Goal: Register for event/course

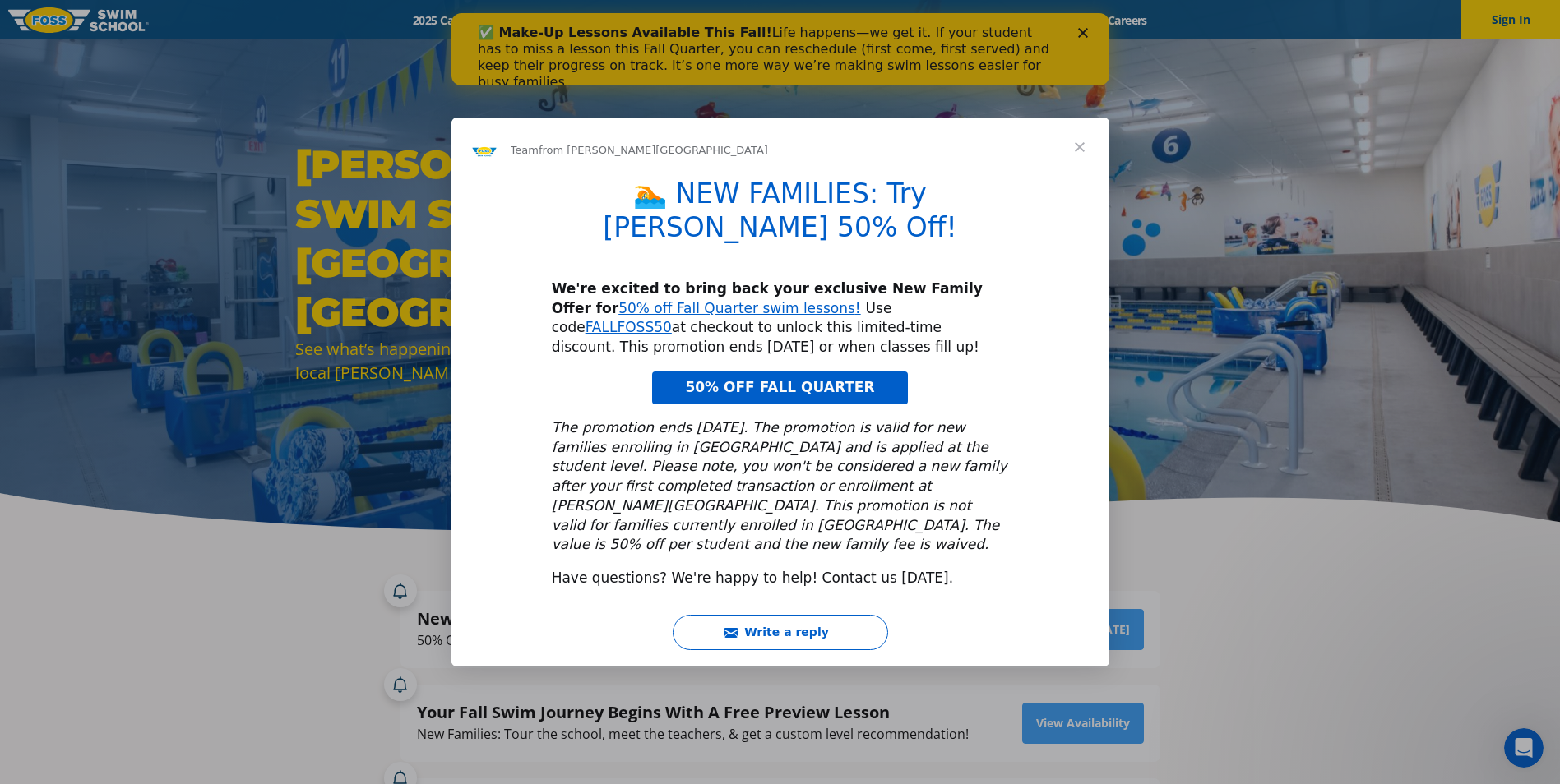
click at [1077, 173] on span "Close" at bounding box center [1080, 147] width 59 height 59
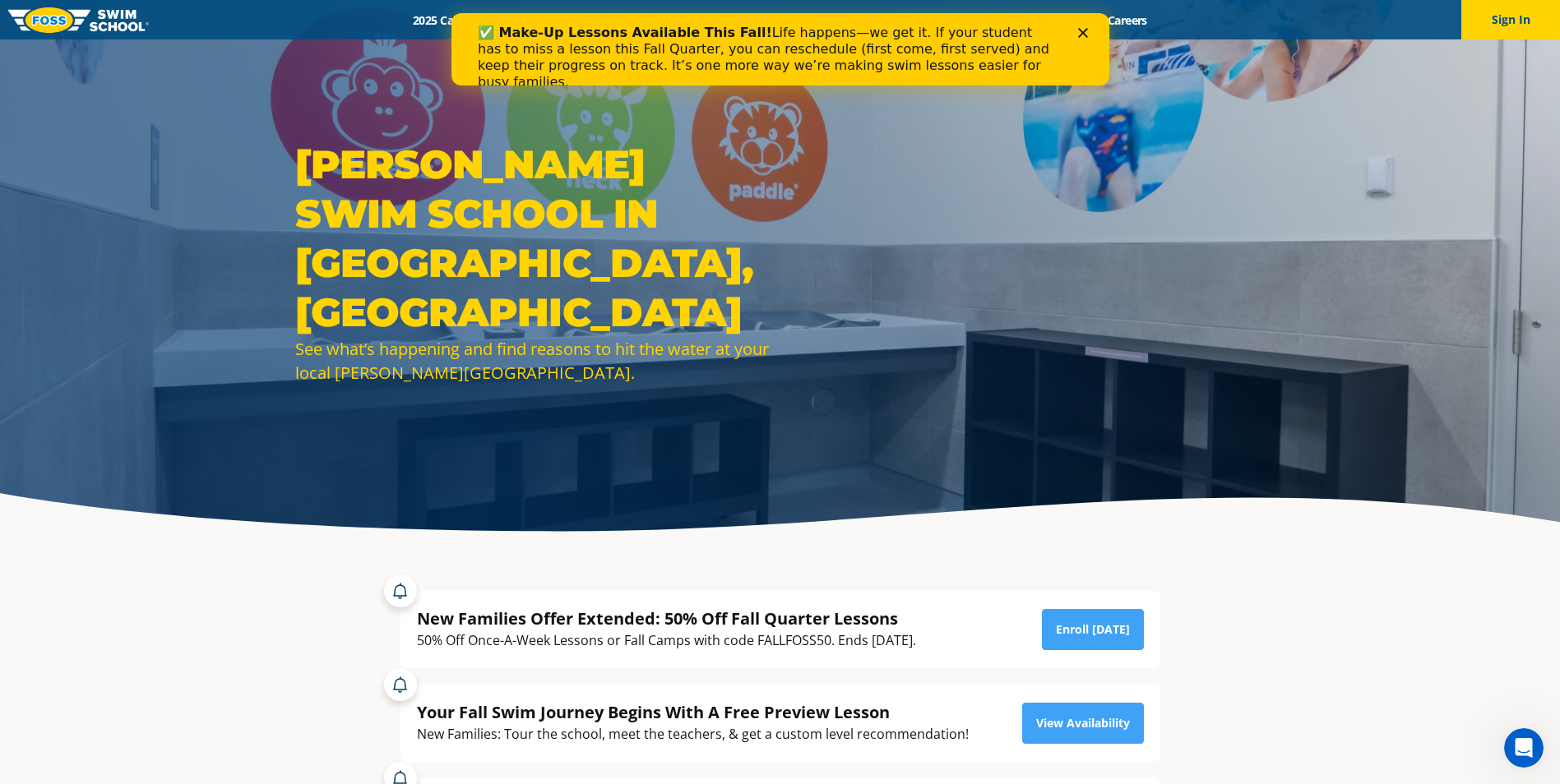
click at [1080, 27] on div "✅ Make-Up Lessons Available This Fall! Life happens—we get it. If your student …" at bounding box center [780, 57] width 606 height 76
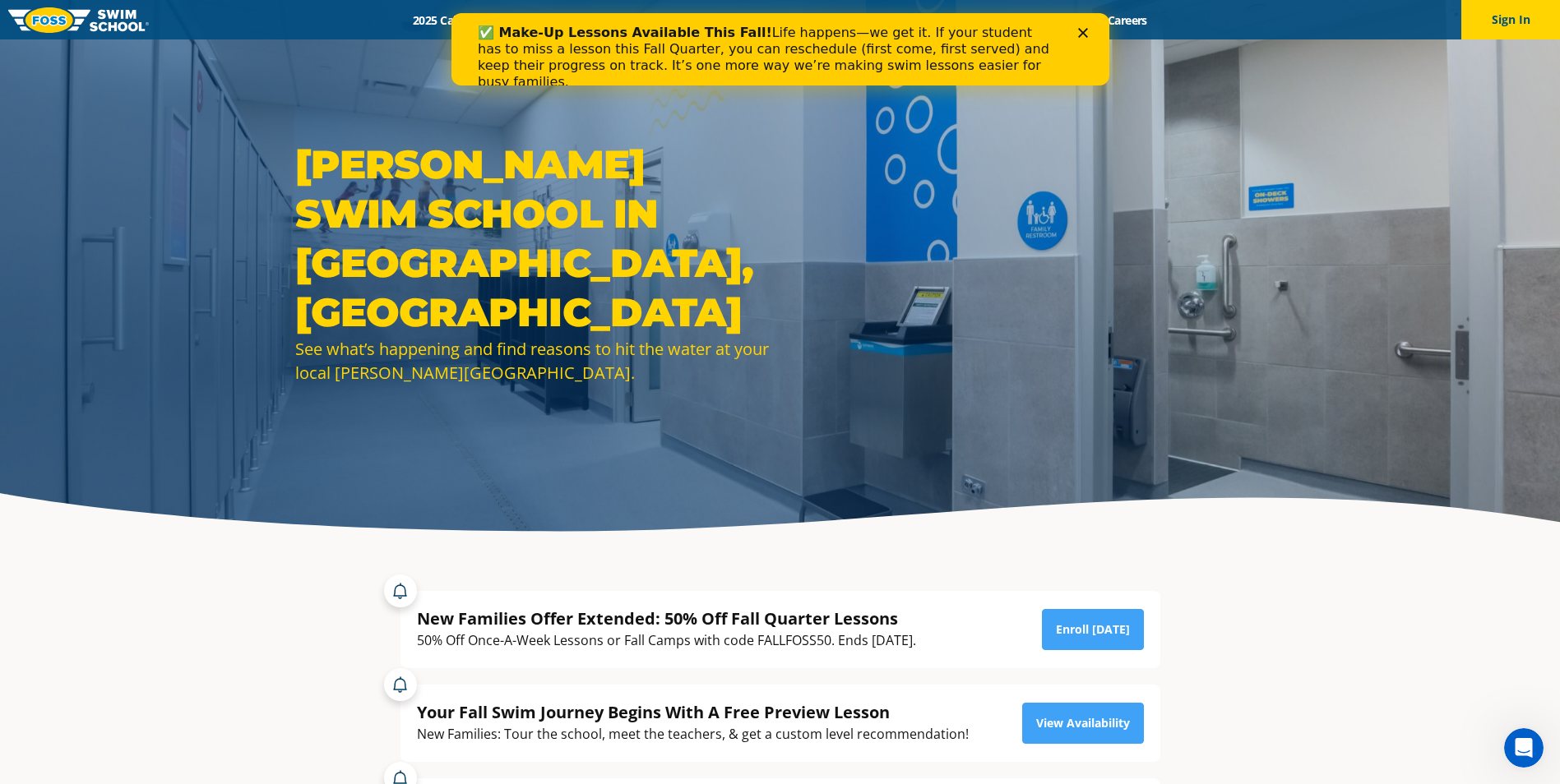
click at [1082, 34] on polygon "Close" at bounding box center [1082, 33] width 10 height 10
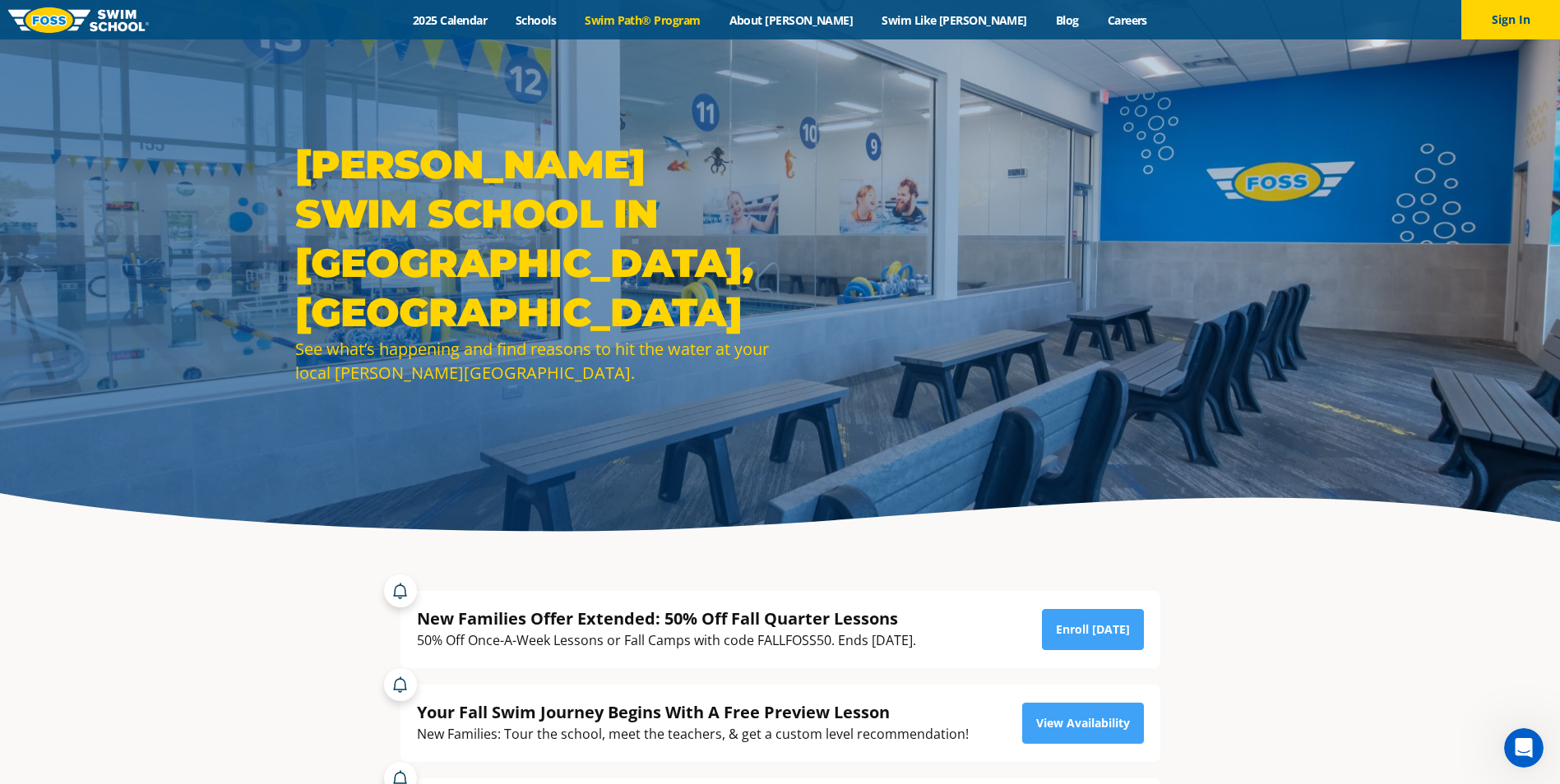
click at [675, 25] on link "Swim Path® Program" at bounding box center [643, 20] width 144 height 16
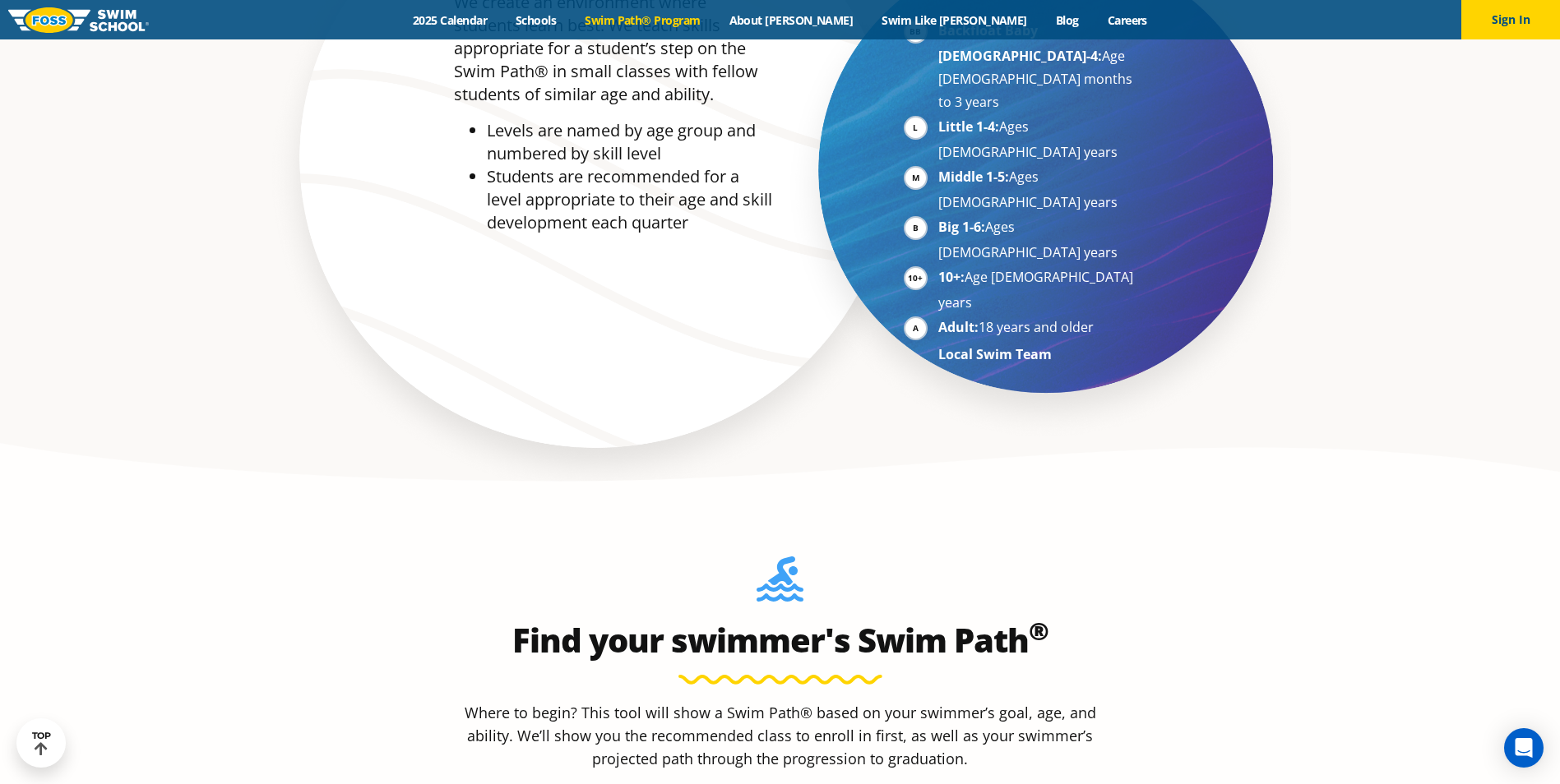
scroll to position [1315, 0]
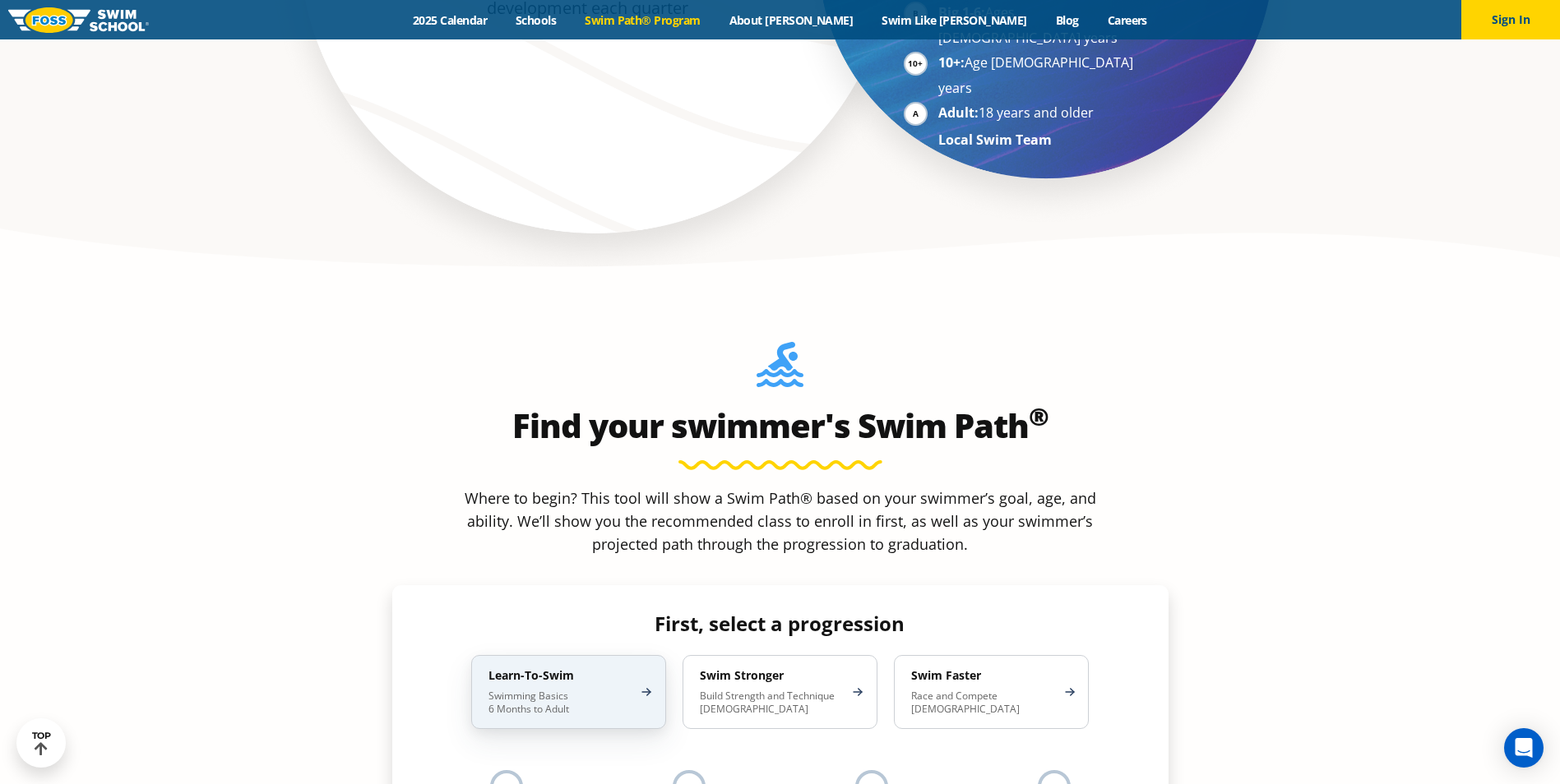
click at [644, 655] on div "Learn-To-Swim Swimming Basics 6 Months to Adult" at bounding box center [568, 691] width 195 height 74
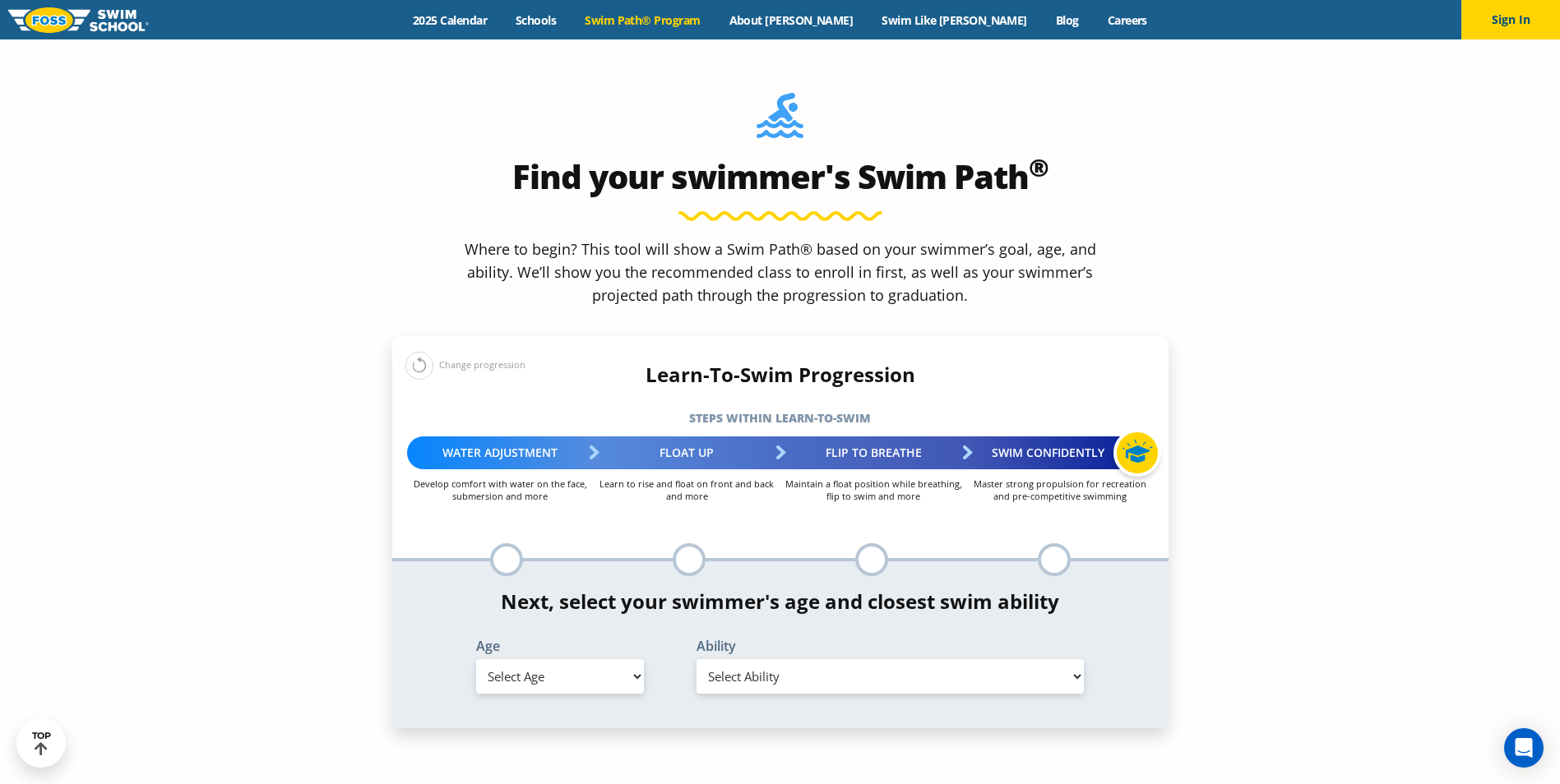
scroll to position [1808, 0]
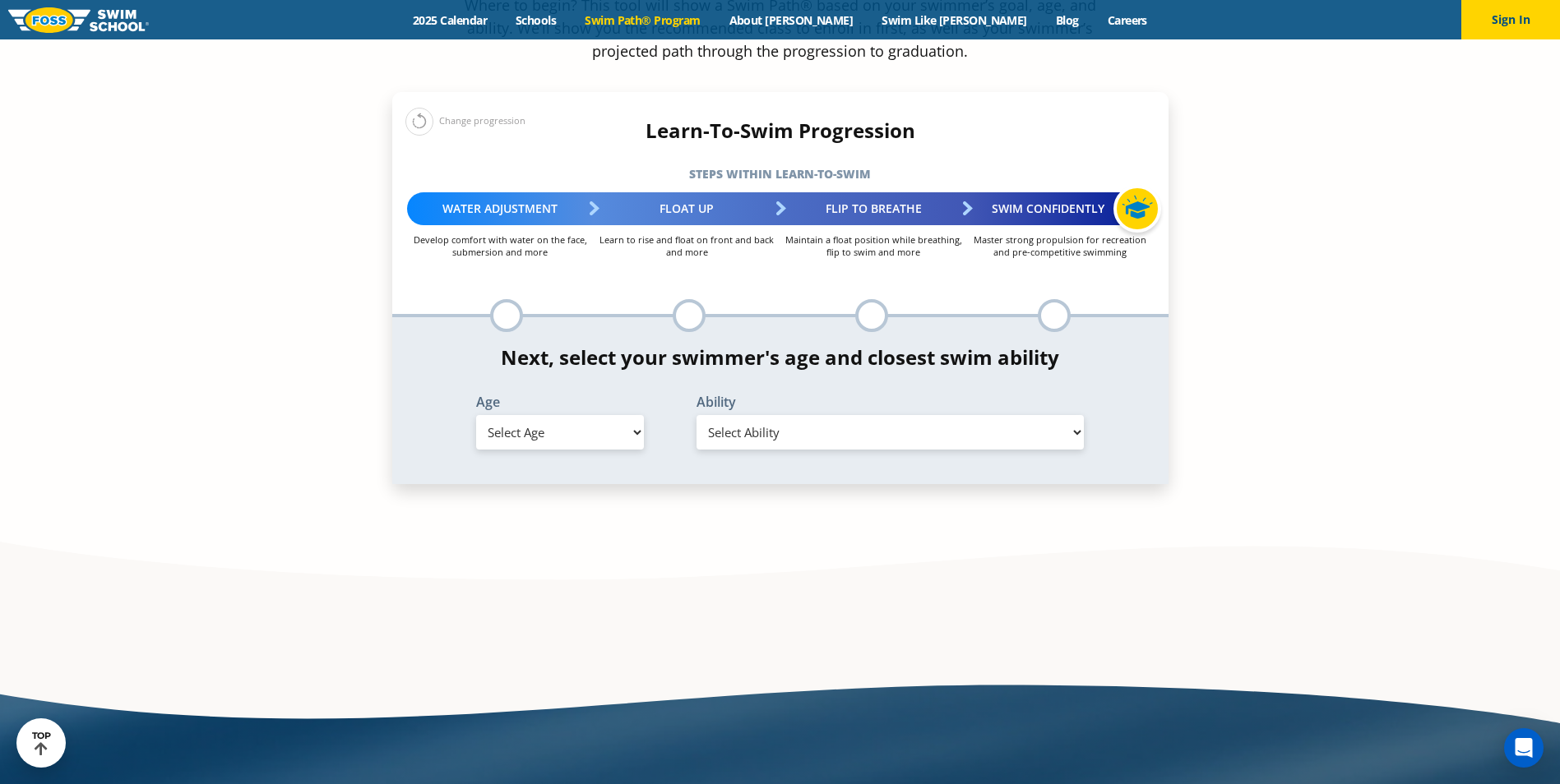
click at [634, 415] on select "Select Age 6 months - 1 year 1 year 2 years 3 years 4 years 5 years 6 years 7 y…" at bounding box center [560, 431] width 168 height 35
select select "2-years"
click at [476, 415] on select "Select Age 6 months - 1 year 1 year 2 years 3 years 4 years 5 years 6 years 7 y…" at bounding box center [560, 431] width 168 height 35
click at [1073, 415] on select "Select Ability First in-water experience Comfortable with water poured over the…" at bounding box center [890, 431] width 388 height 35
select select "2-years-comfortable-with-water-poured-over-their-head-but-not-eyes-and-ears"
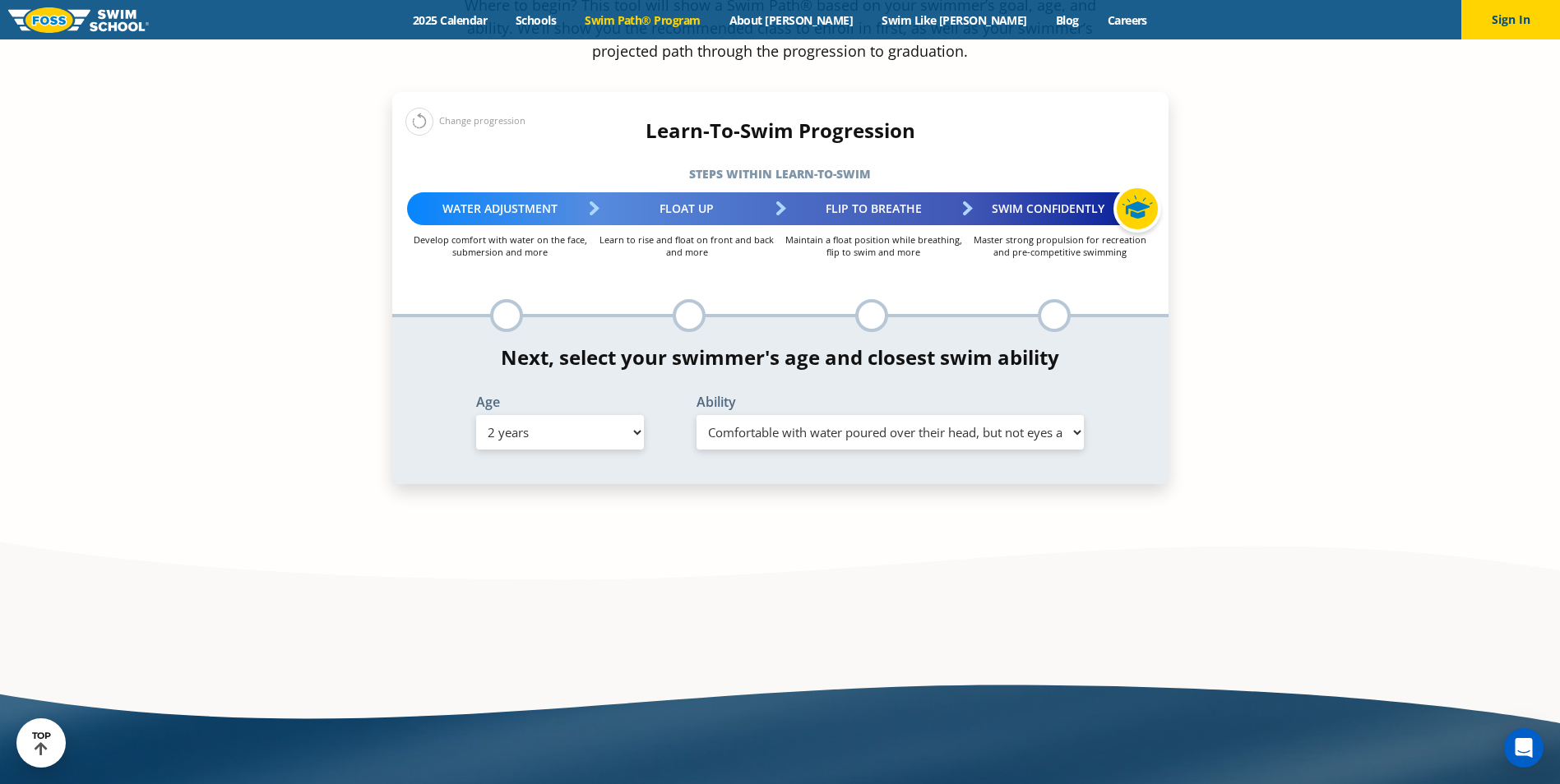
click at [697, 415] on select "Select Ability First in-water experience Comfortable with water poured over the…" at bounding box center [890, 431] width 388 height 35
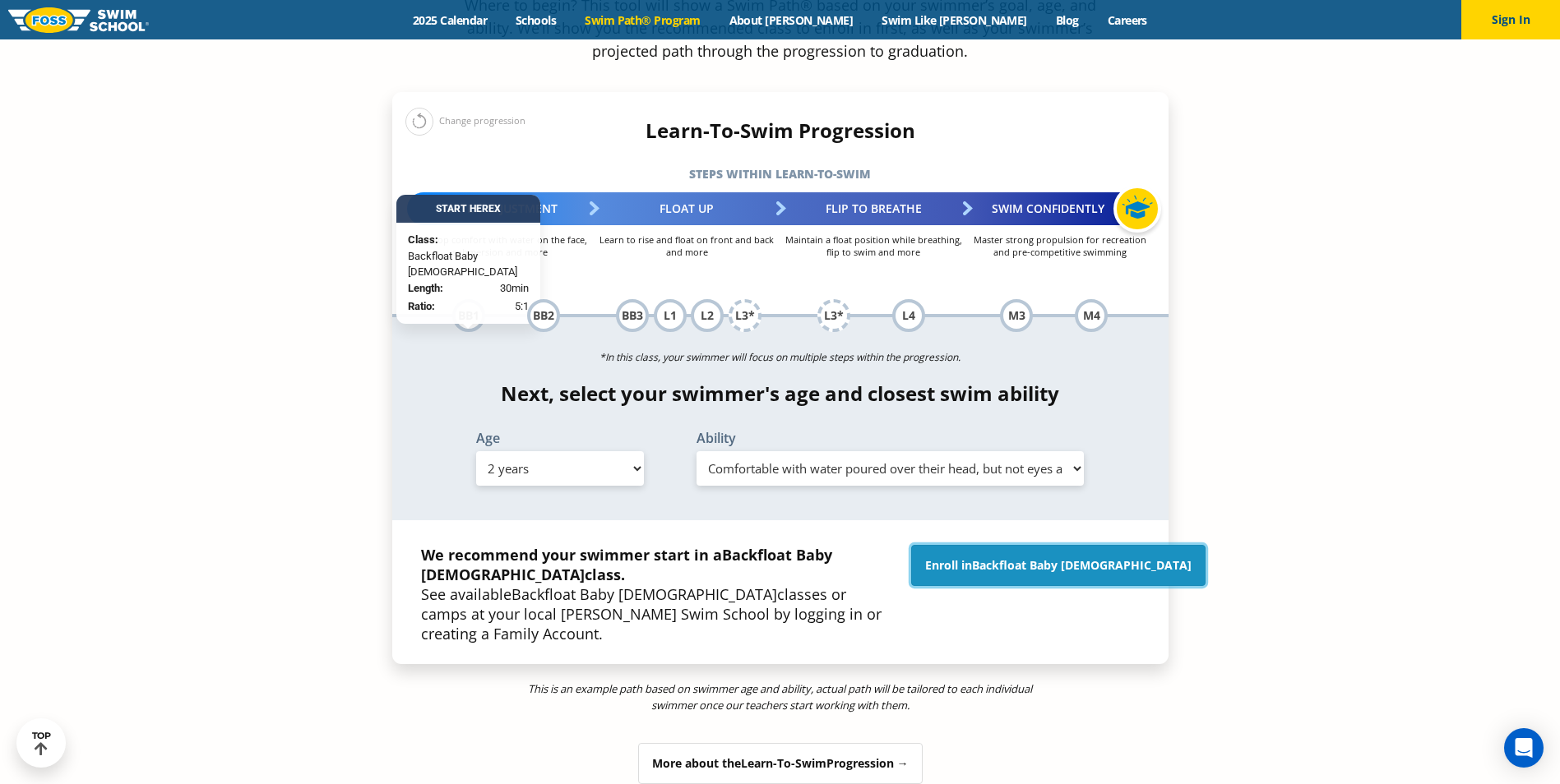
click at [1061, 557] on span "Backfloat Baby 1" at bounding box center [1082, 565] width 219 height 16
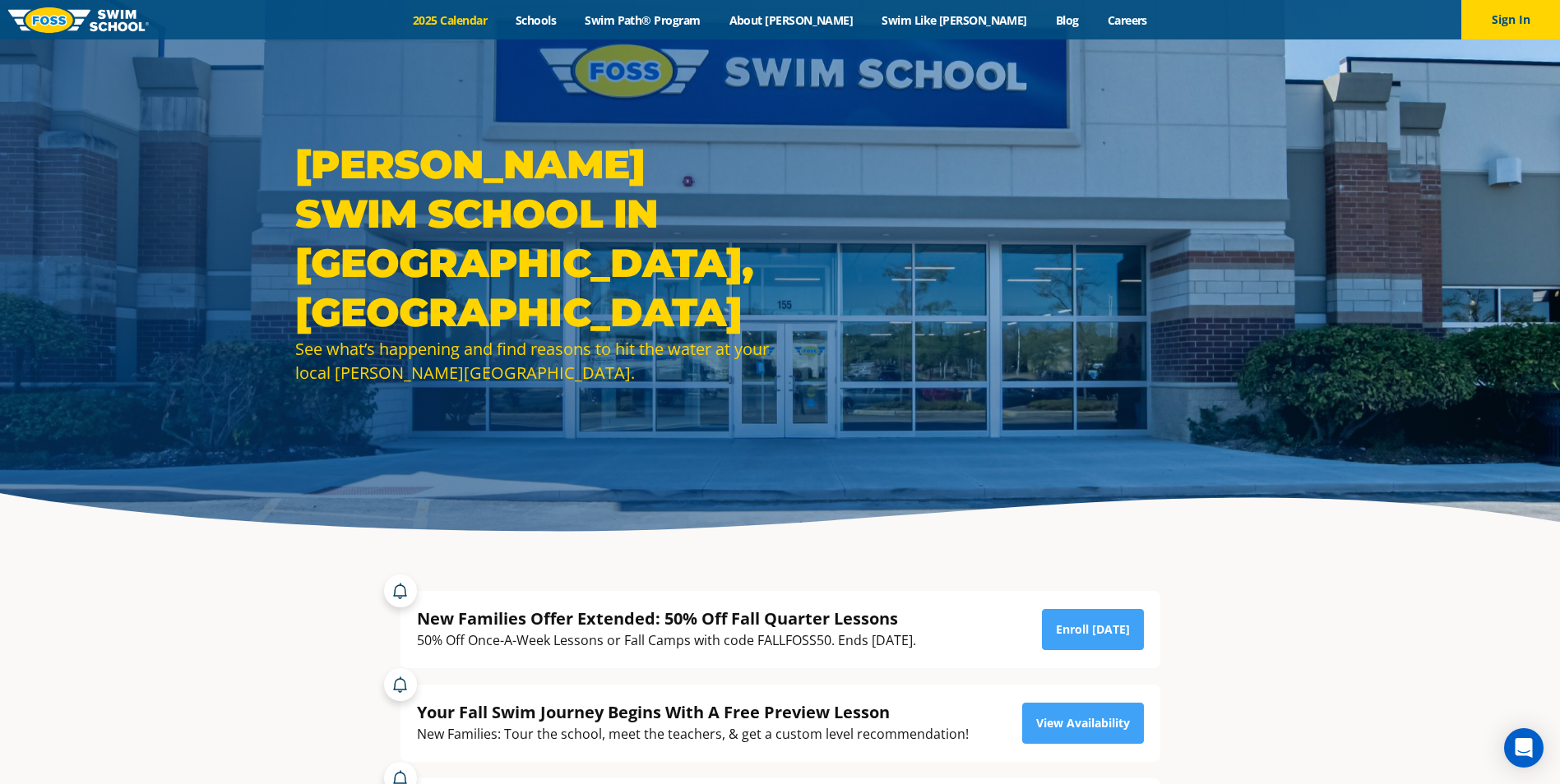
click at [502, 17] on link "2025 Calendar" at bounding box center [451, 20] width 103 height 16
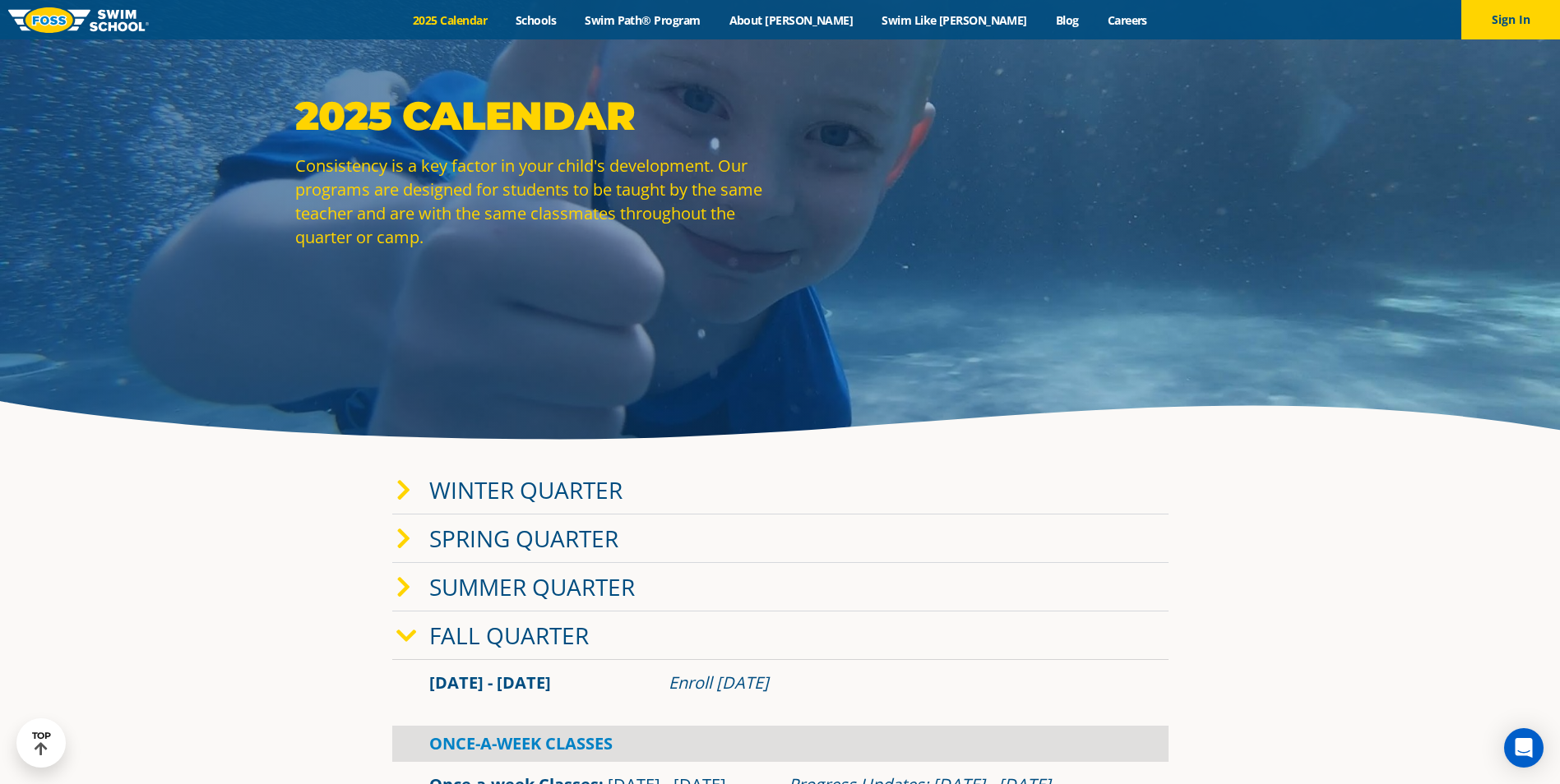
scroll to position [82, 0]
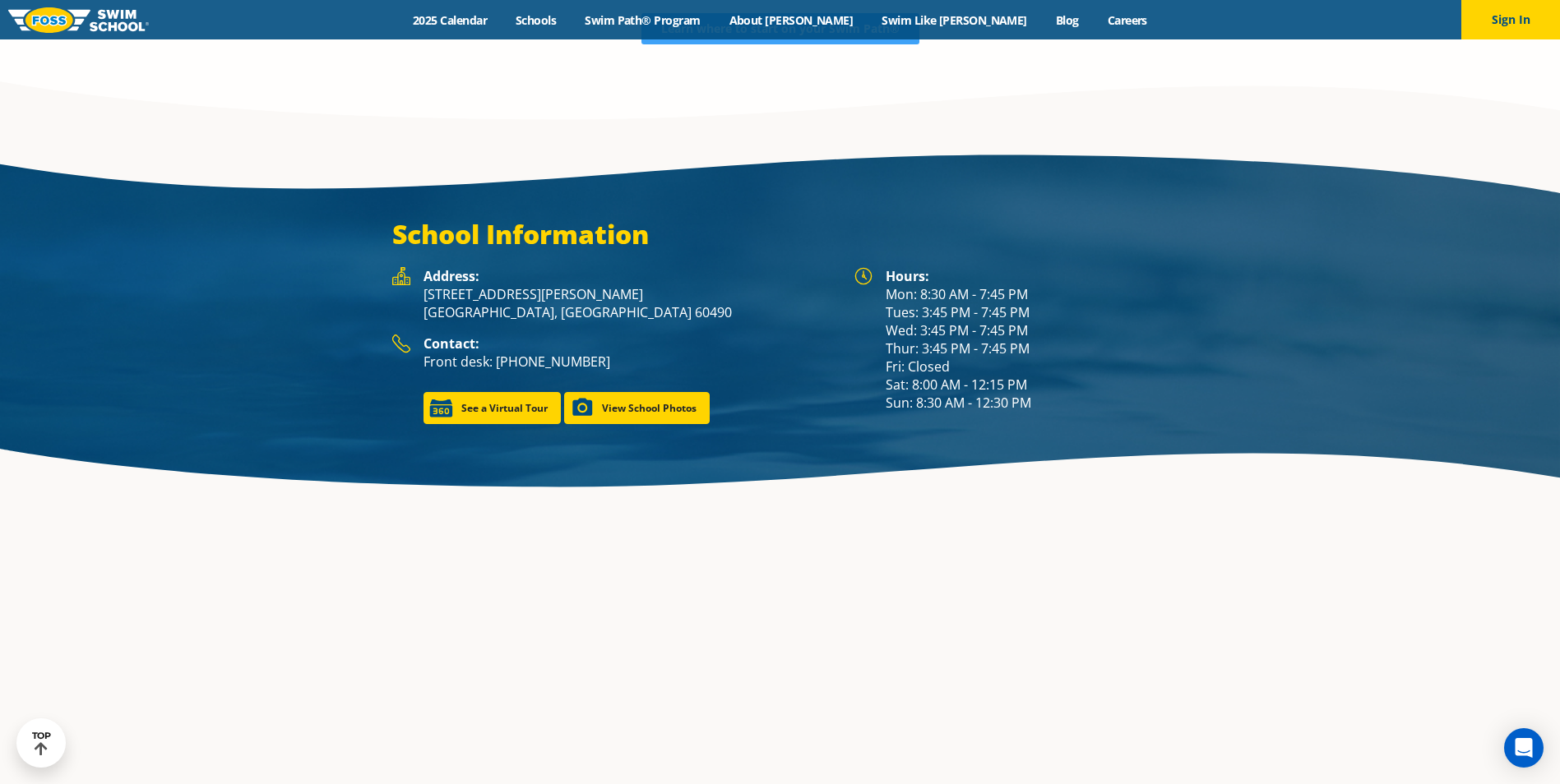
scroll to position [2406, 0]
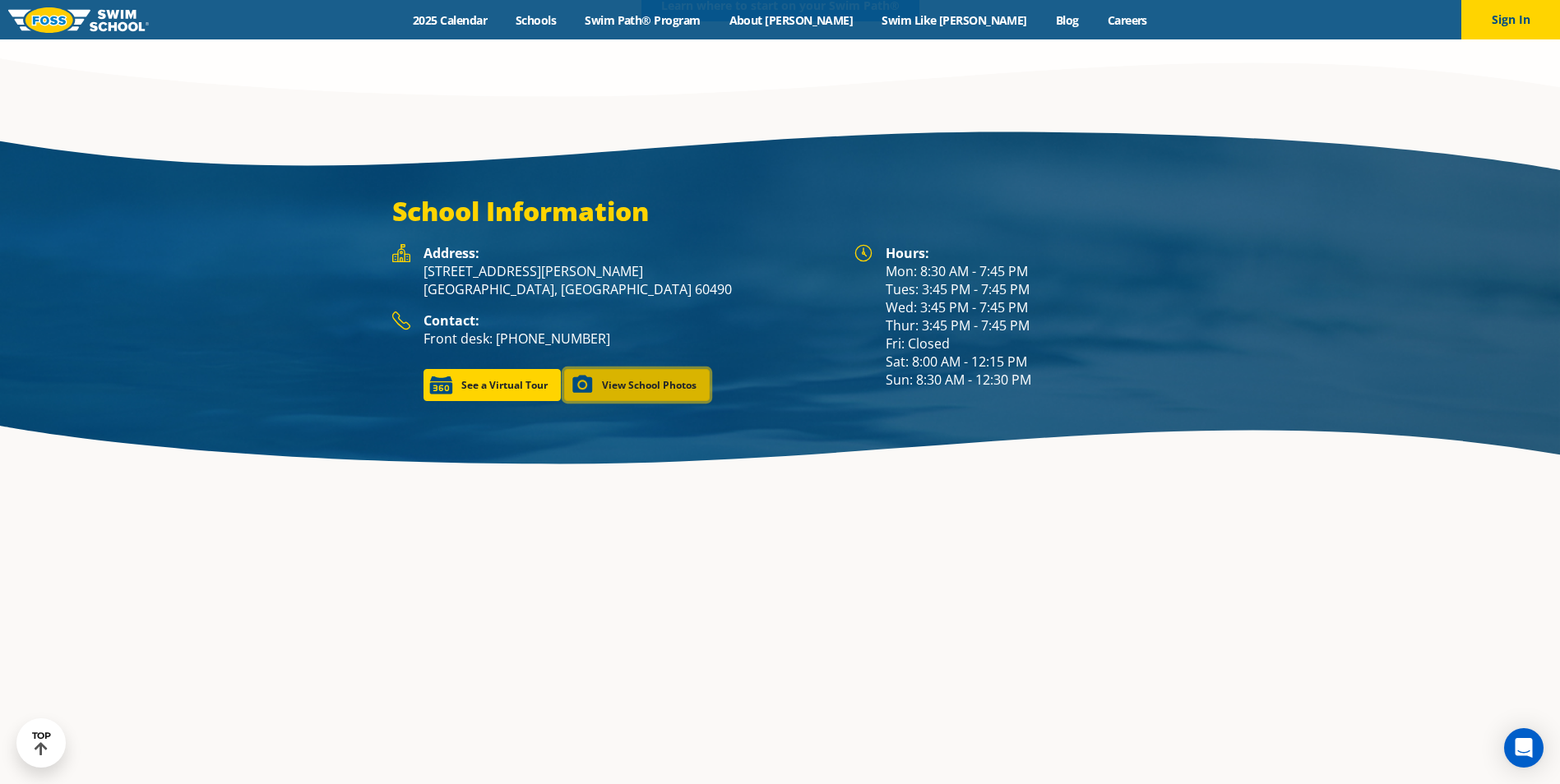
click at [665, 369] on link "View School Photos" at bounding box center [636, 385] width 145 height 32
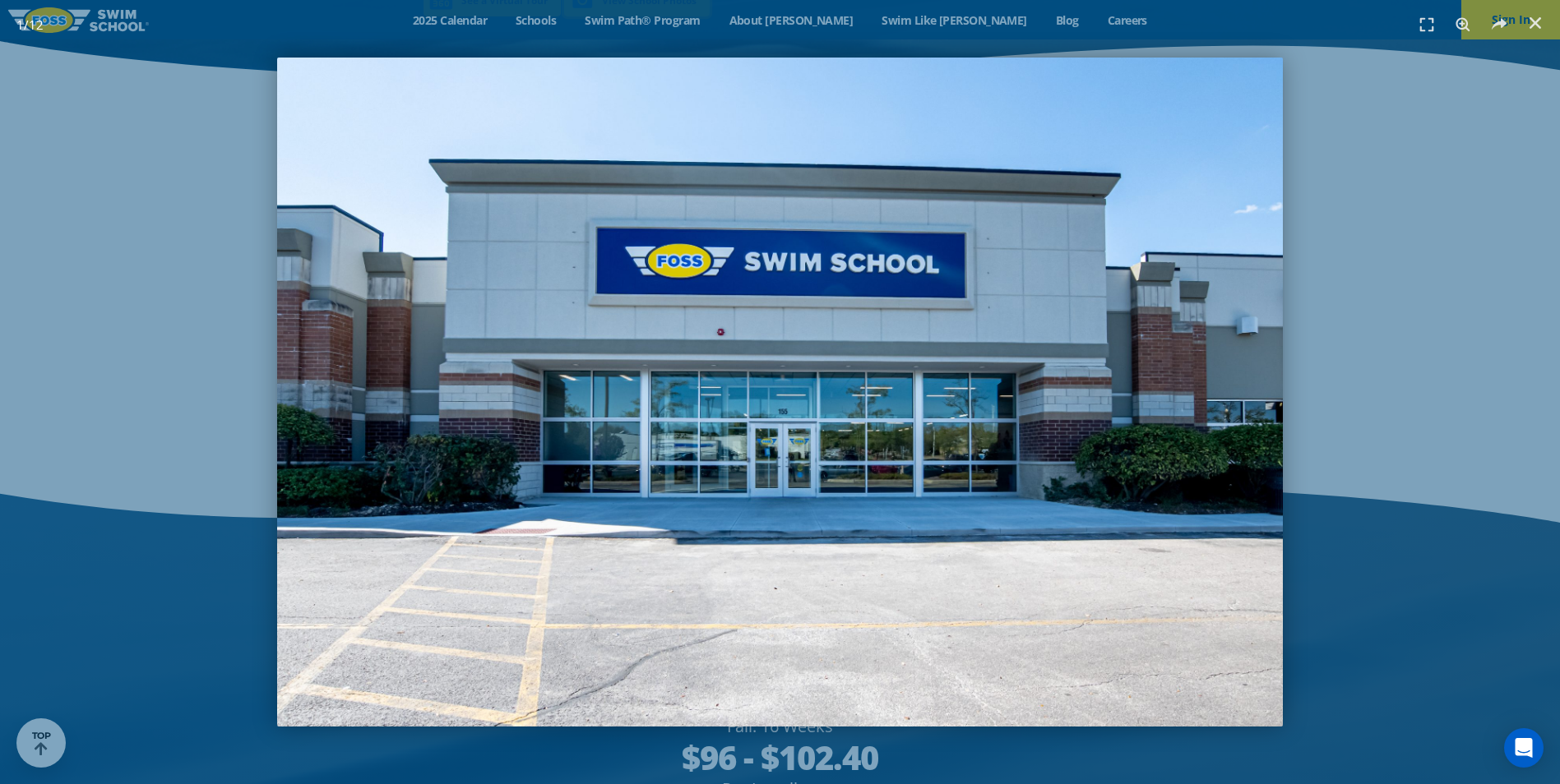
scroll to position [2594, 0]
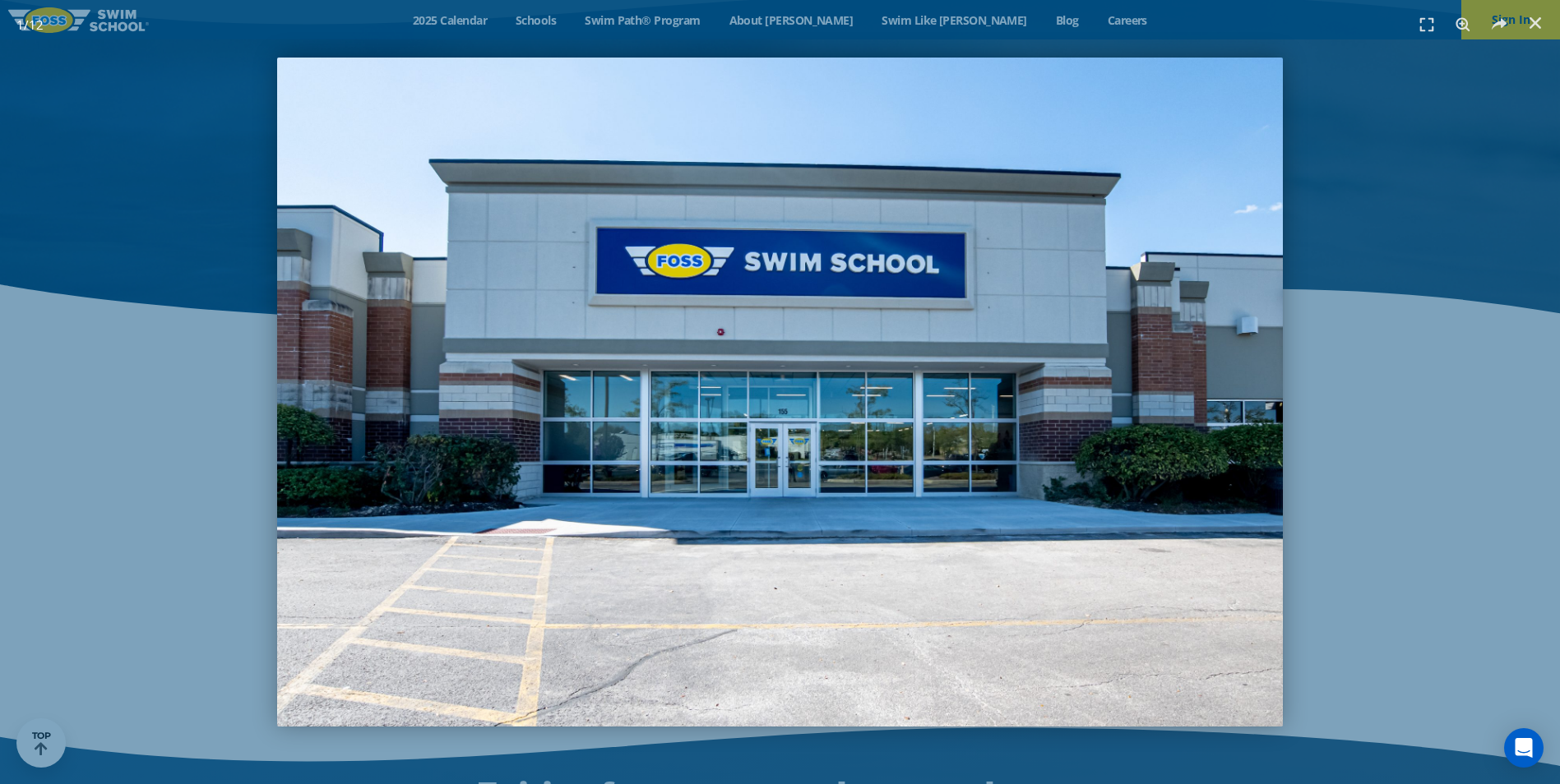
click at [683, 468] on img "1 / 12" at bounding box center [780, 392] width 1005 height 669
click at [1066, 365] on img "1 / 12" at bounding box center [780, 392] width 1005 height 669
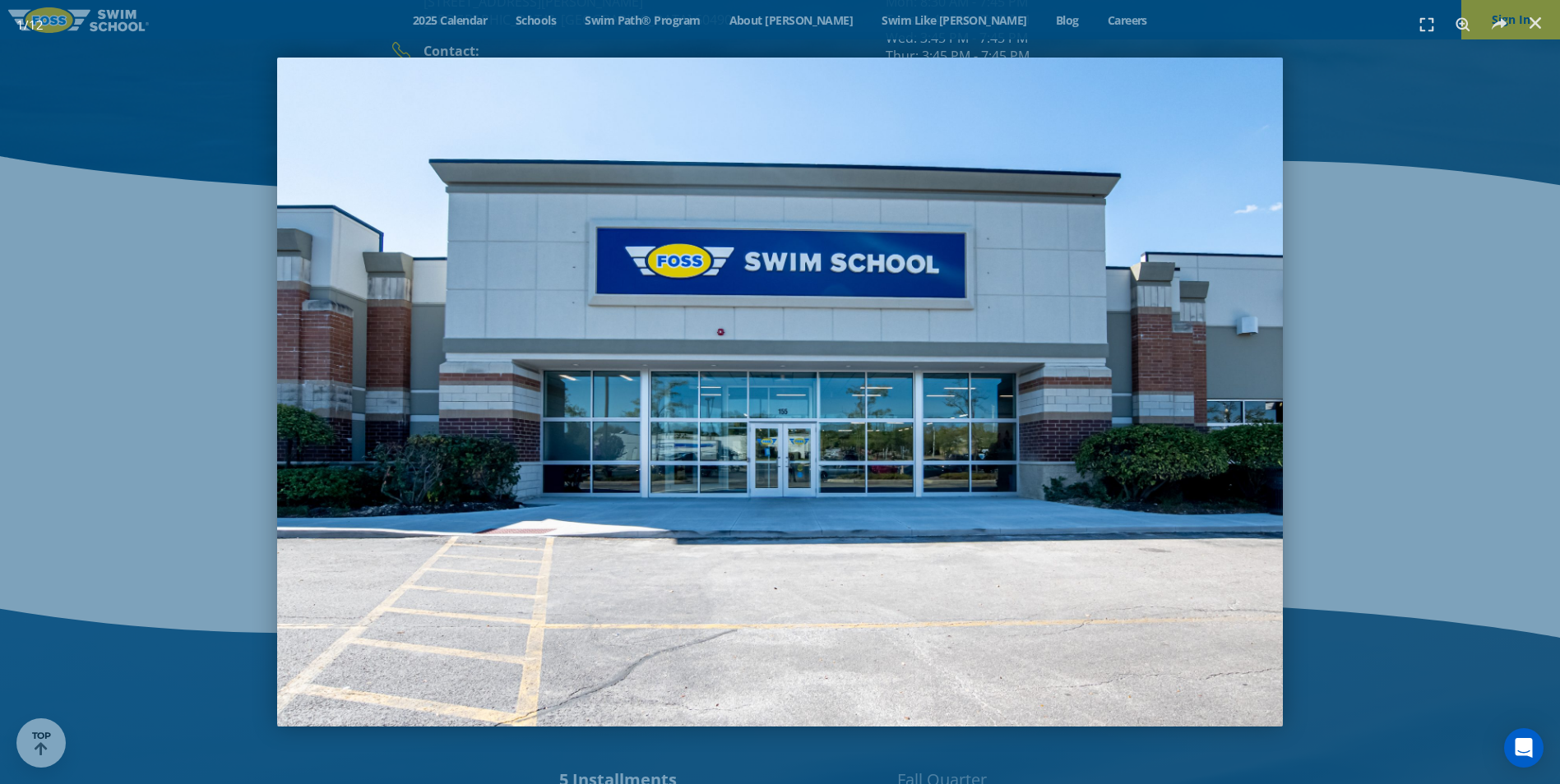
scroll to position [2653, 0]
